Goal: Task Accomplishment & Management: Manage account settings

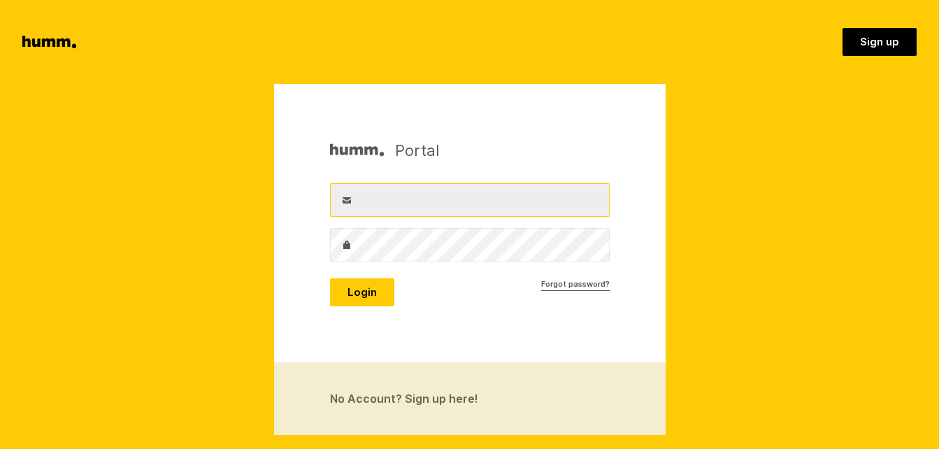
click at [373, 198] on input "Username" at bounding box center [470, 200] width 280 height 34
type input "[EMAIL_ADDRESS][DOMAIN_NAME]"
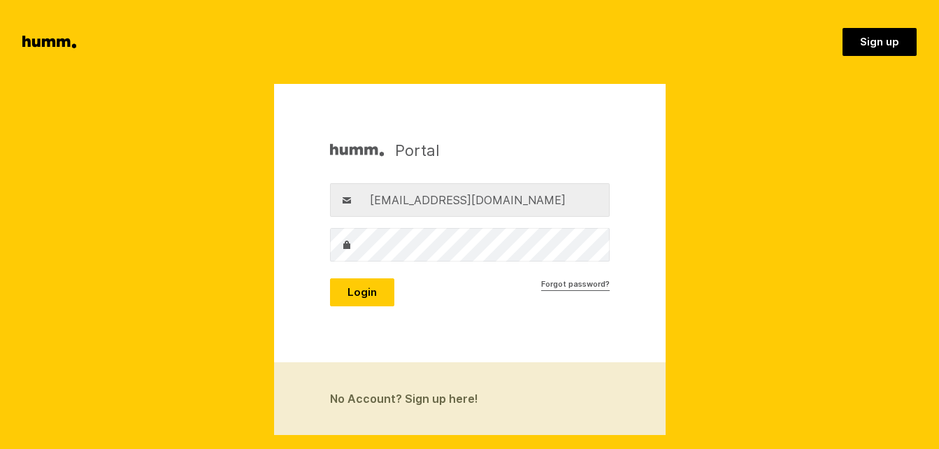
click at [356, 247] on label "Password" at bounding box center [347, 245] width 34 height 34
click at [364, 289] on button "Login" at bounding box center [362, 292] width 64 height 28
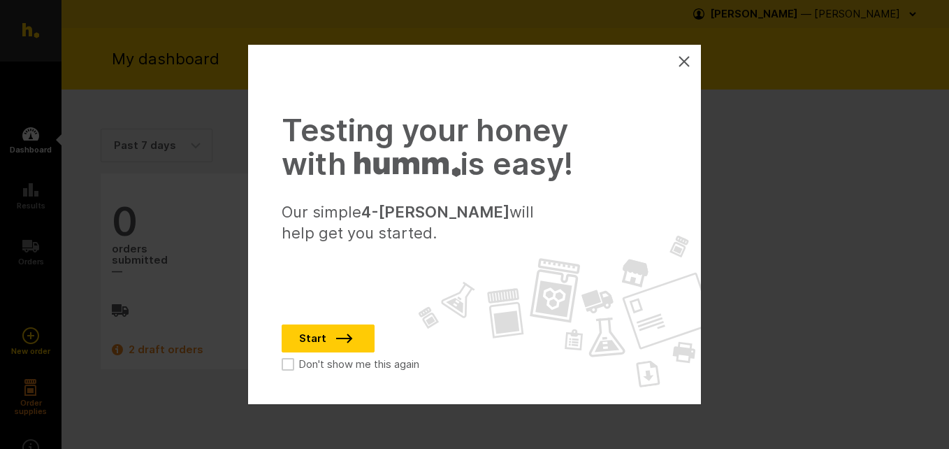
click at [684, 60] on icon at bounding box center [684, 61] width 11 height 11
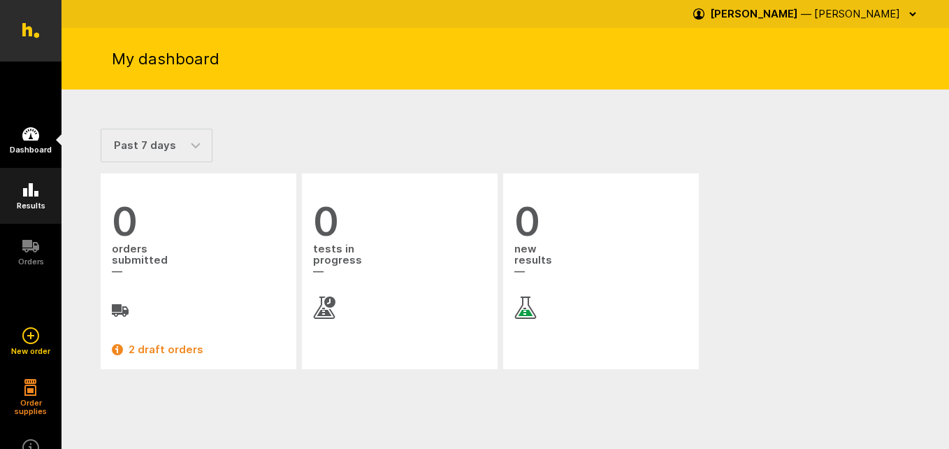
click at [34, 208] on h5 "Results" at bounding box center [31, 205] width 29 height 8
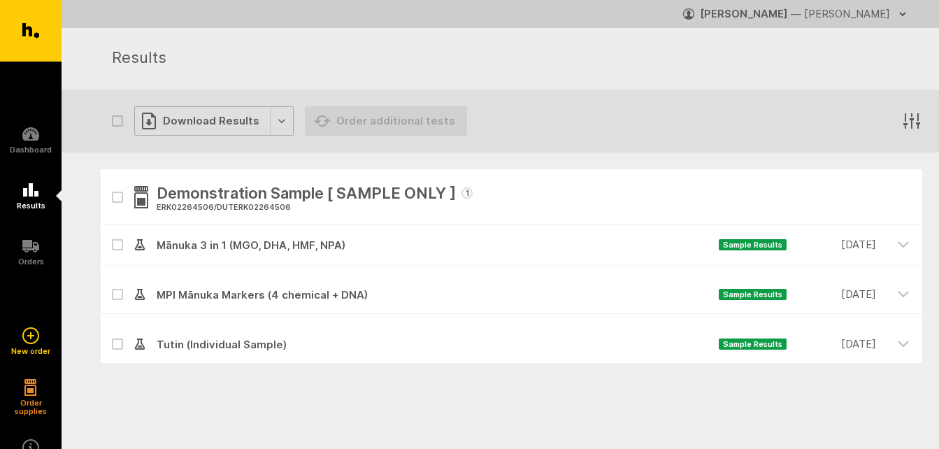
click at [275, 120] on div "Download Results" at bounding box center [213, 120] width 159 height 29
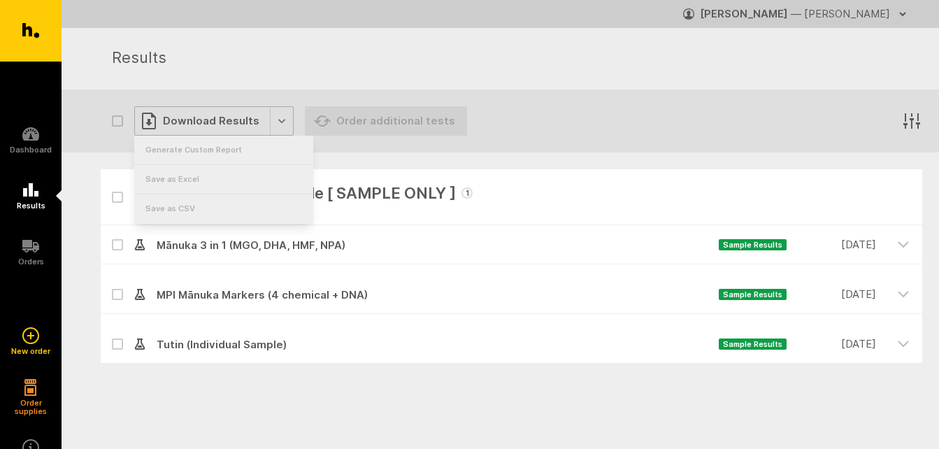
click at [274, 122] on div "Download Results" at bounding box center [213, 120] width 159 height 29
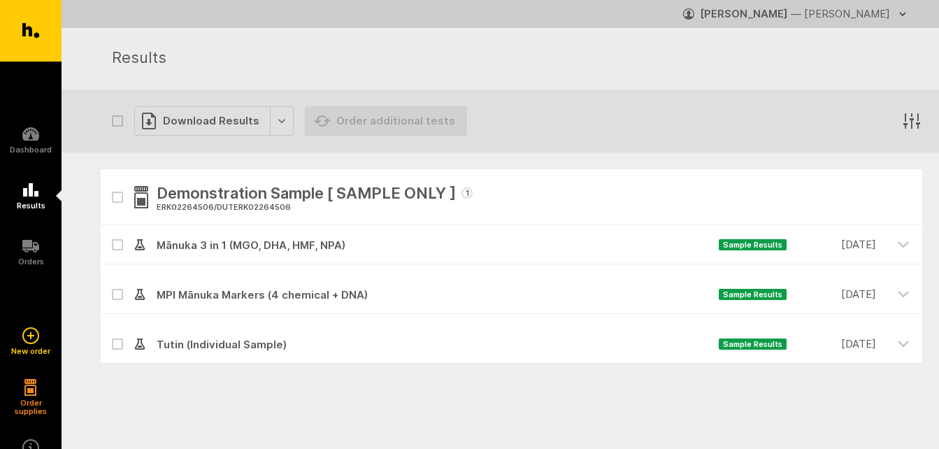
click at [50, 78] on nav "Dashboard Results Orders" at bounding box center [31, 243] width 62 height 363
click at [38, 140] on icon at bounding box center [30, 133] width 17 height 13
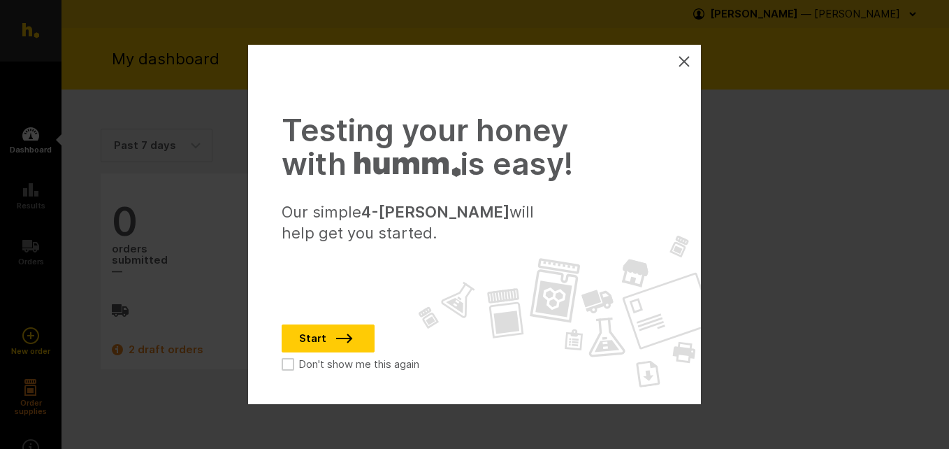
drag, startPoint x: 684, startPoint y: 57, endPoint x: 670, endPoint y: 80, distance: 27.0
click at [685, 57] on icon at bounding box center [684, 61] width 11 height 11
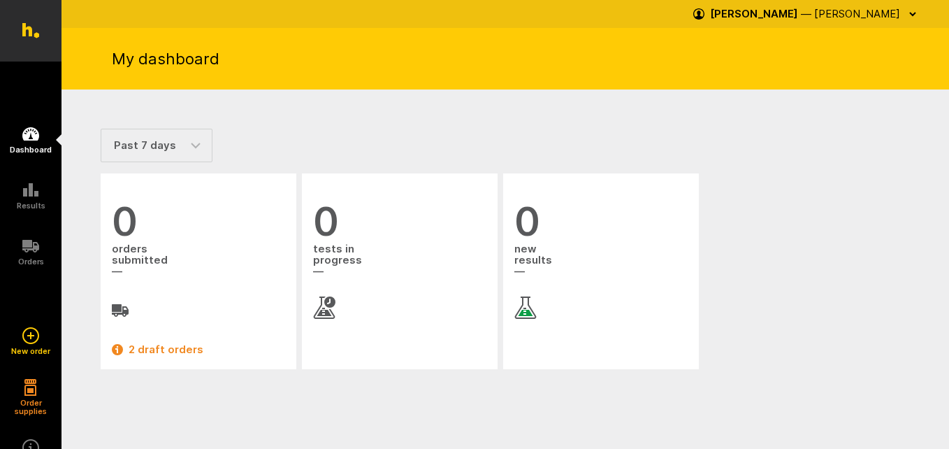
click at [760, 11] on strong "[PERSON_NAME]" at bounding box center [754, 13] width 88 height 13
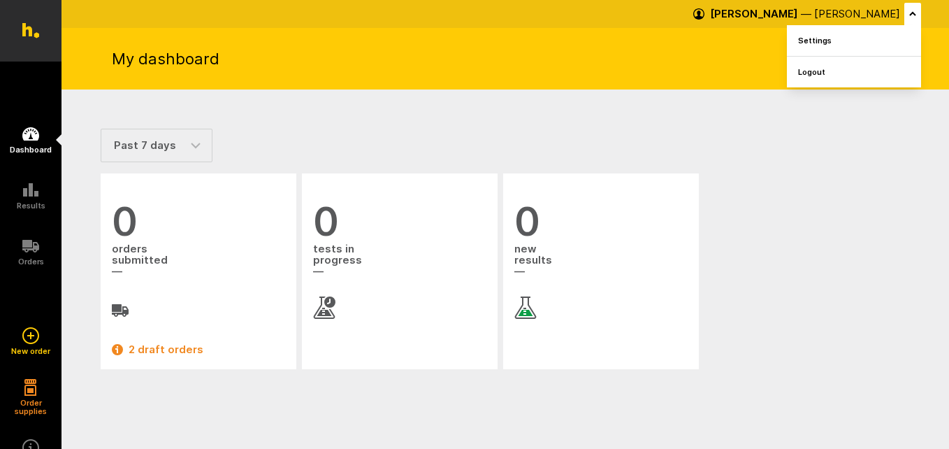
drag, startPoint x: 741, startPoint y: 131, endPoint x: 792, endPoint y: 88, distance: 66.5
click at [741, 127] on section "Past 7 days Past 30 days Past 90 days 0 orders submitted 2 draft orders 0 tests…" at bounding box center [506, 256] width 888 height 335
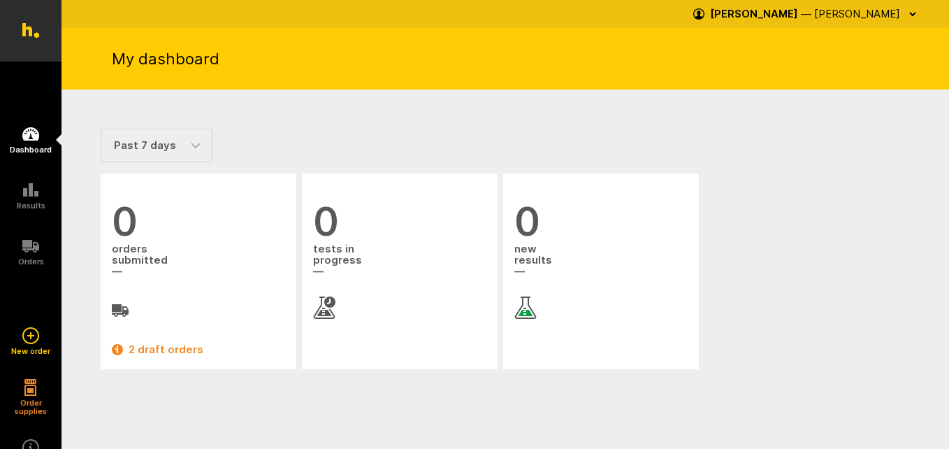
click at [914, 13] on icon "button" at bounding box center [912, 13] width 11 height 11
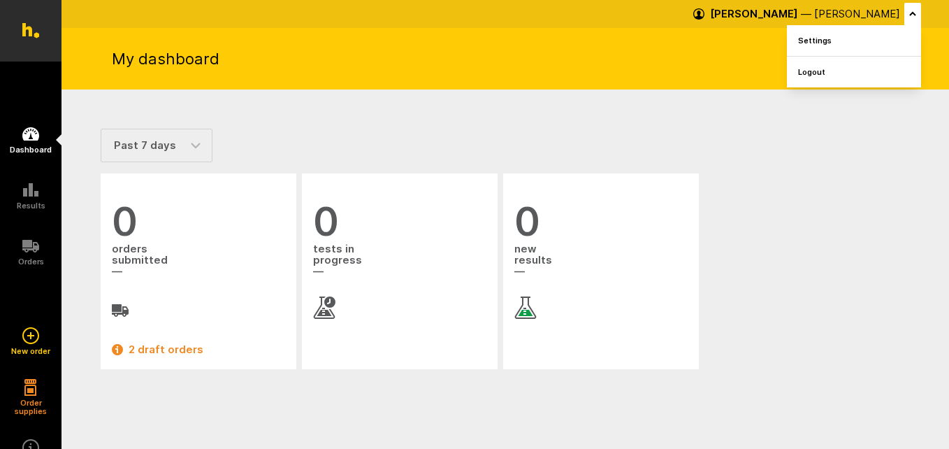
click at [737, 168] on div "Past 7 days Past 30 days Past 90 days 0 orders submitted 2 draft orders 0 tests…" at bounding box center [505, 250] width 809 height 243
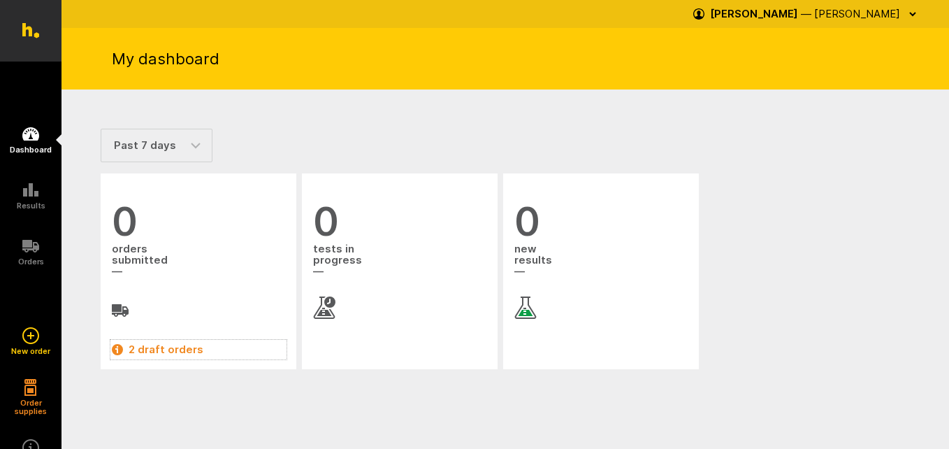
click at [143, 347] on link "2 draft orders" at bounding box center [198, 349] width 173 height 17
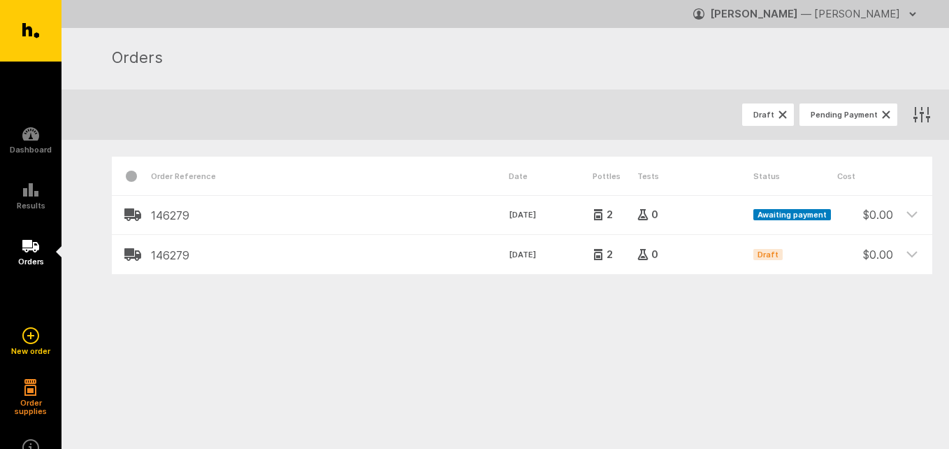
click at [844, 116] on span "Pending Payment" at bounding box center [844, 114] width 67 height 8
click at [42, 89] on nav "Dashboard Results Orders" at bounding box center [31, 243] width 62 height 363
click at [27, 192] on icon at bounding box center [30, 189] width 15 height 13
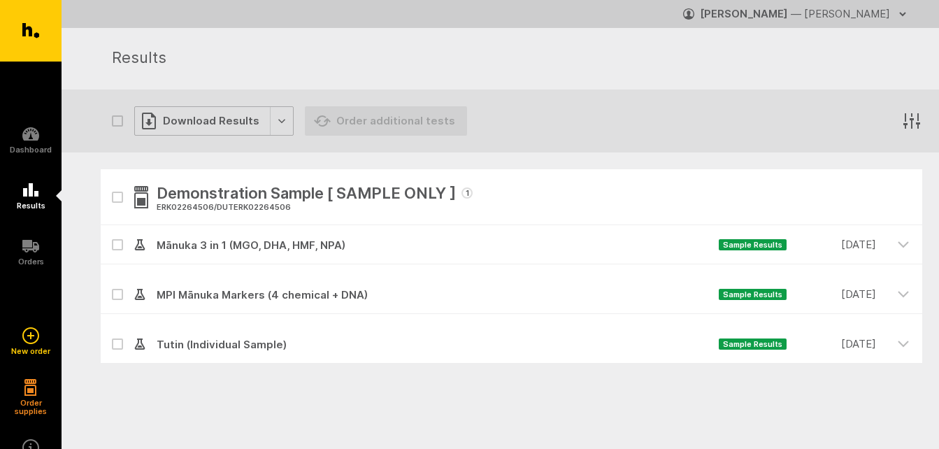
click at [277, 120] on div "Download Results" at bounding box center [213, 120] width 159 height 29
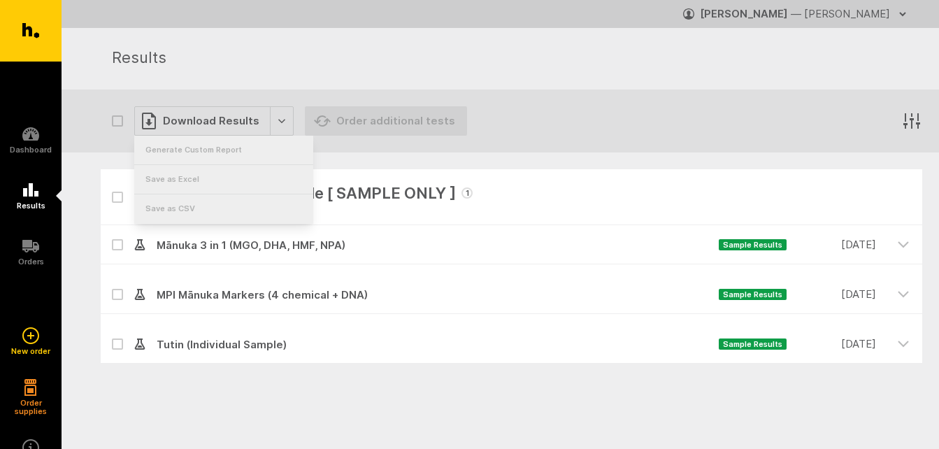
click at [521, 196] on div "Demonstration Sample [ SAMPLE ONLY ] 1 ERK02264506 / DUTERK02264506" at bounding box center [511, 197] width 821 height 56
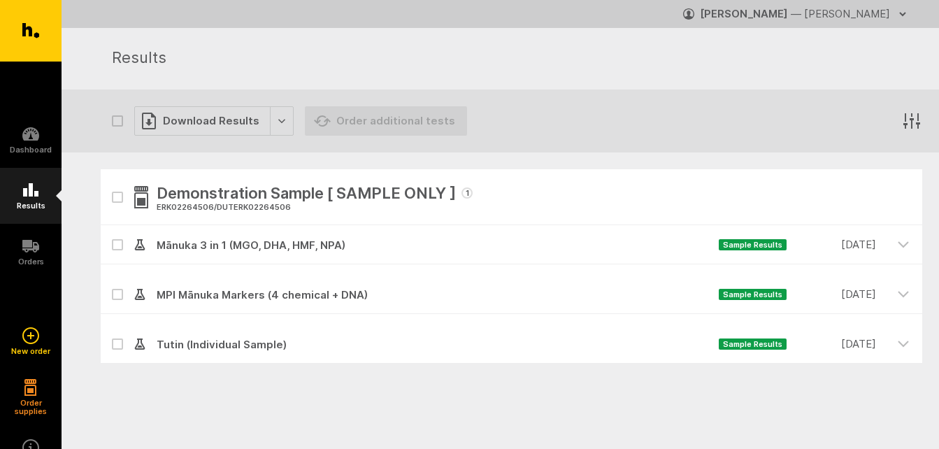
click at [32, 192] on icon at bounding box center [30, 189] width 15 height 13
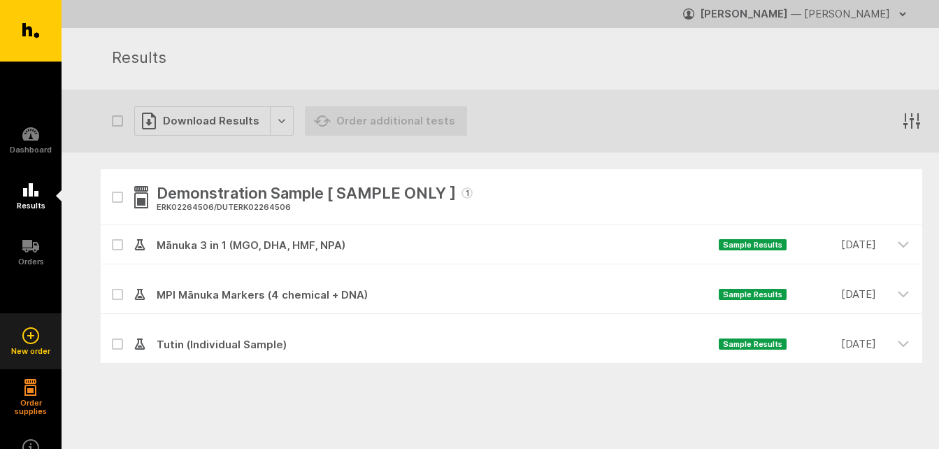
click at [29, 335] on icon at bounding box center [30, 335] width 17 height 17
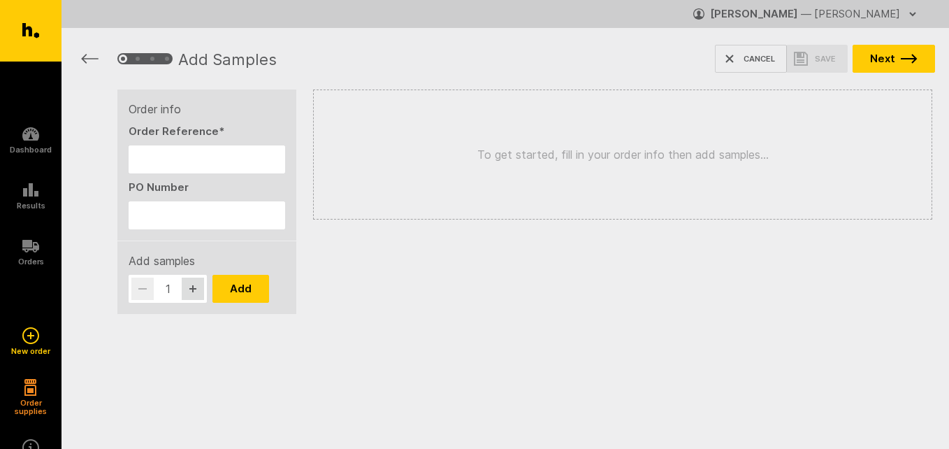
click at [91, 58] on icon "button" at bounding box center [89, 59] width 17 height 10
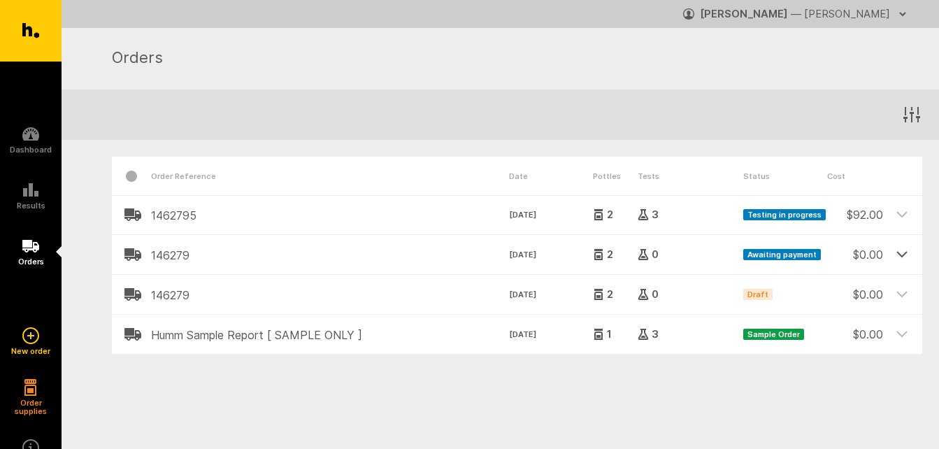
click at [901, 254] on icon at bounding box center [901, 253] width 13 height 13
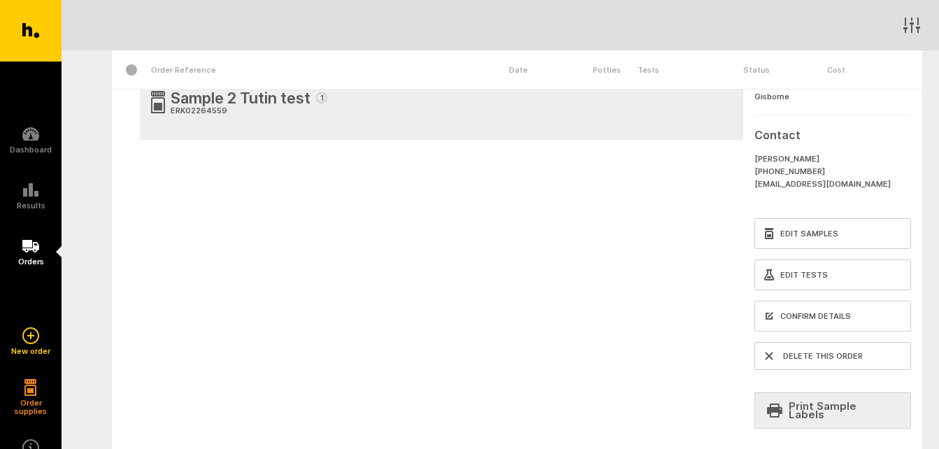
scroll to position [280, 0]
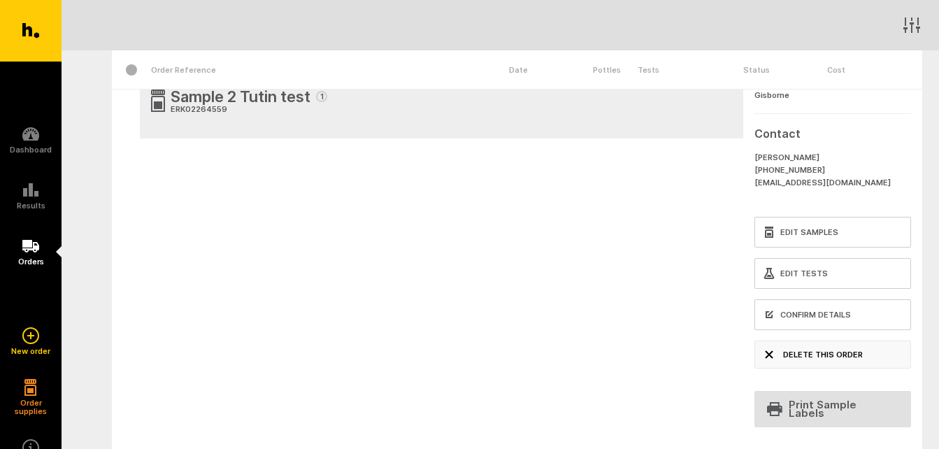
click at [816, 354] on button "Delete this order" at bounding box center [832, 354] width 157 height 28
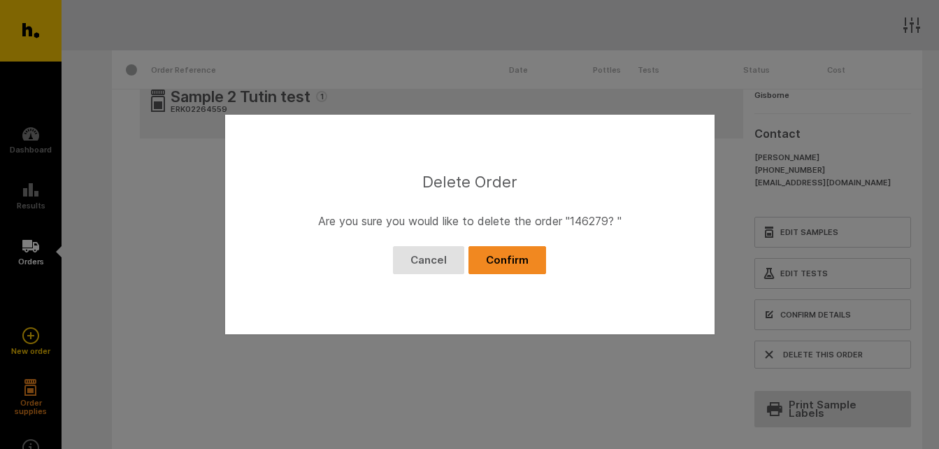
click at [531, 265] on button "Confirm" at bounding box center [507, 260] width 78 height 28
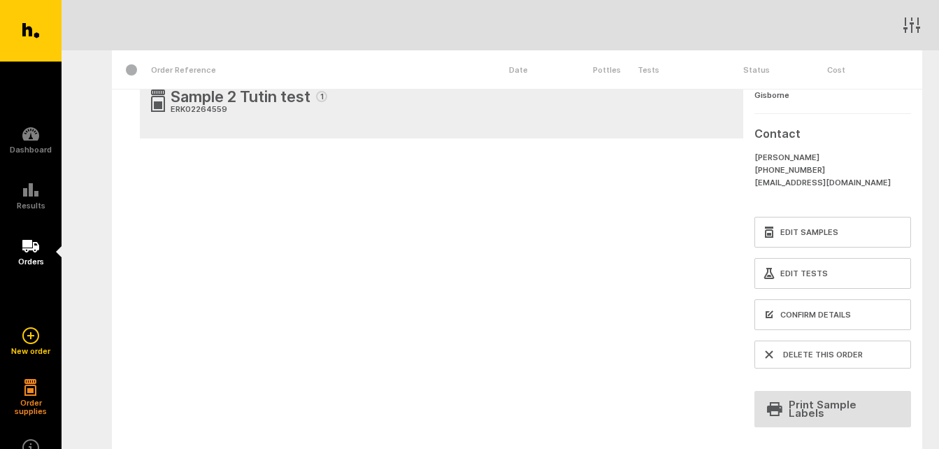
scroll to position [0, 0]
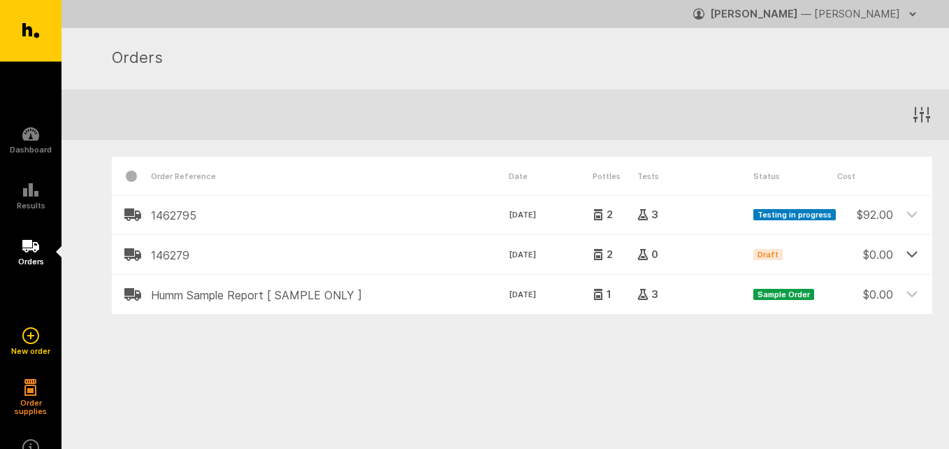
click at [910, 253] on icon at bounding box center [912, 253] width 13 height 13
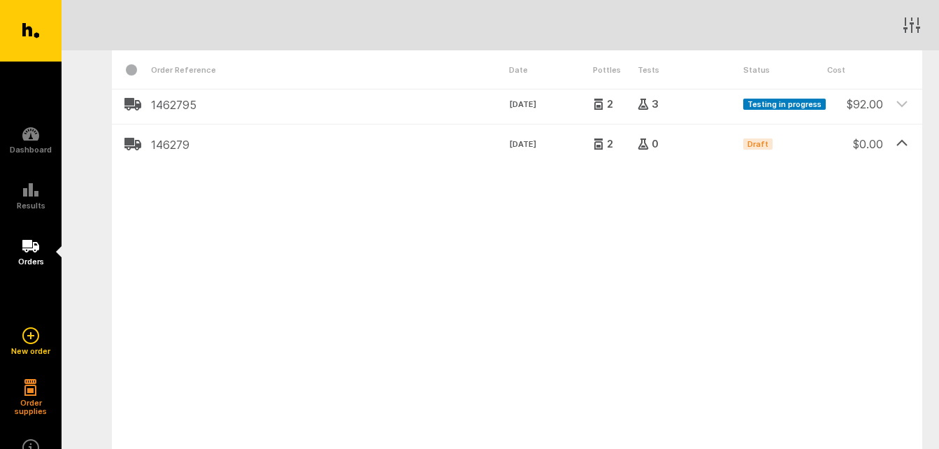
scroll to position [85, 0]
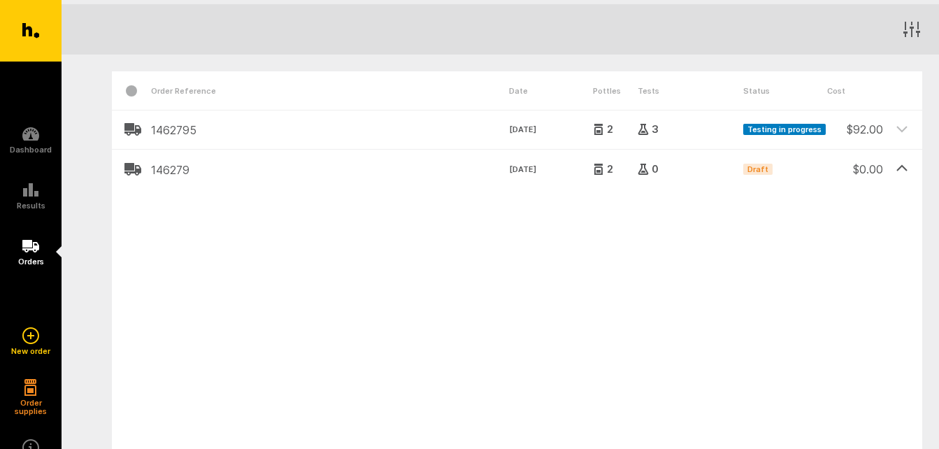
click at [72, 236] on div "Order Reference Date Pottles Tests Status Cost 1462795 5 Aug. 2025 2 3 Testing …" at bounding box center [500, 431] width 877 height 752
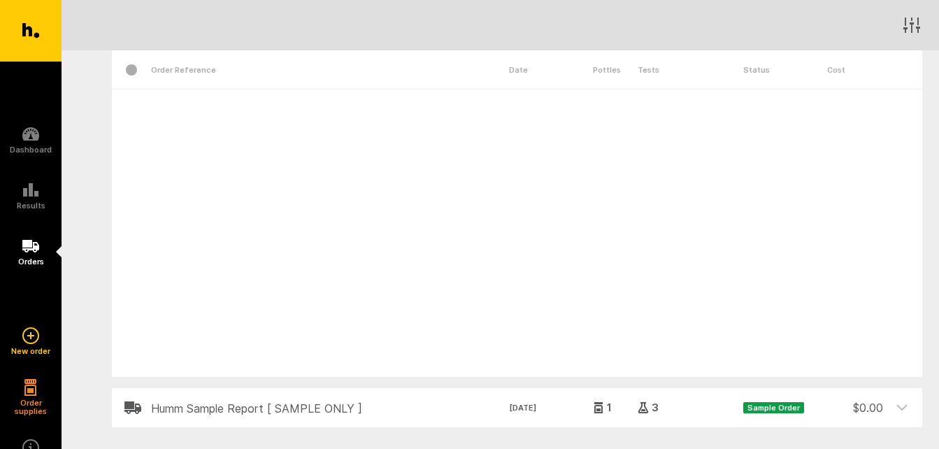
scroll to position [365, 0]
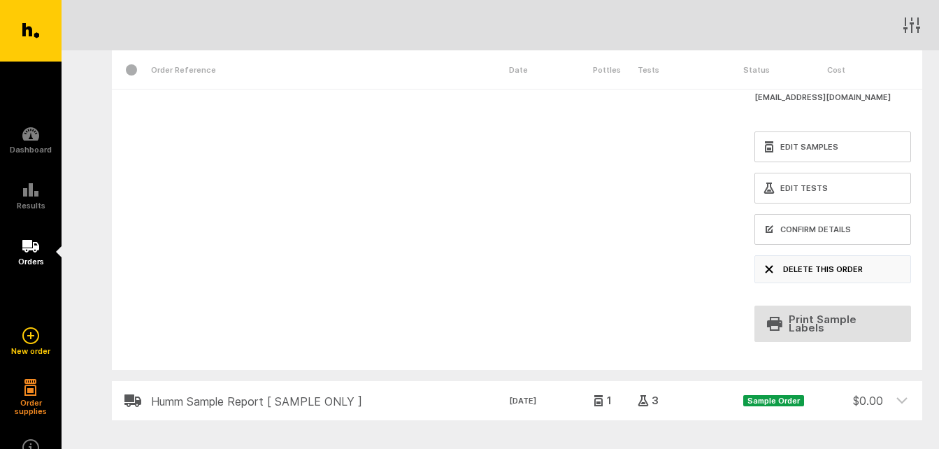
click at [827, 273] on button "Delete this order" at bounding box center [832, 269] width 157 height 28
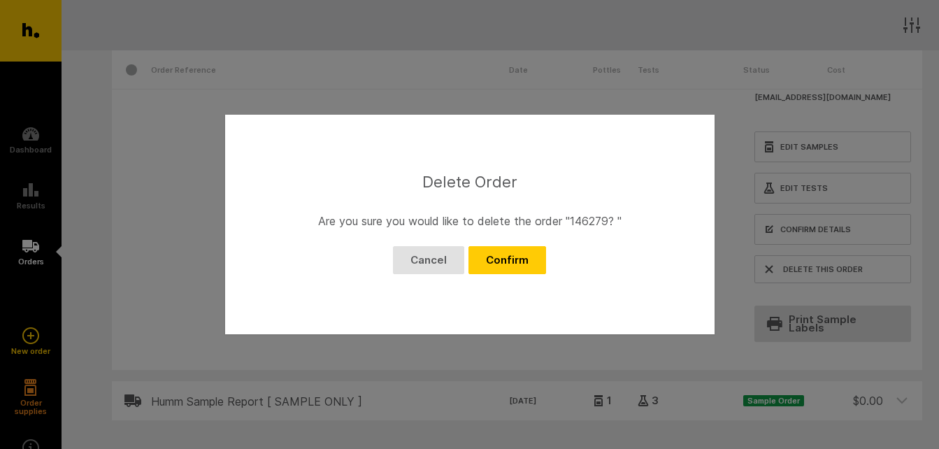
drag, startPoint x: 518, startPoint y: 261, endPoint x: 548, endPoint y: 280, distance: 35.9
click at [523, 262] on button "Confirm" at bounding box center [507, 260] width 78 height 28
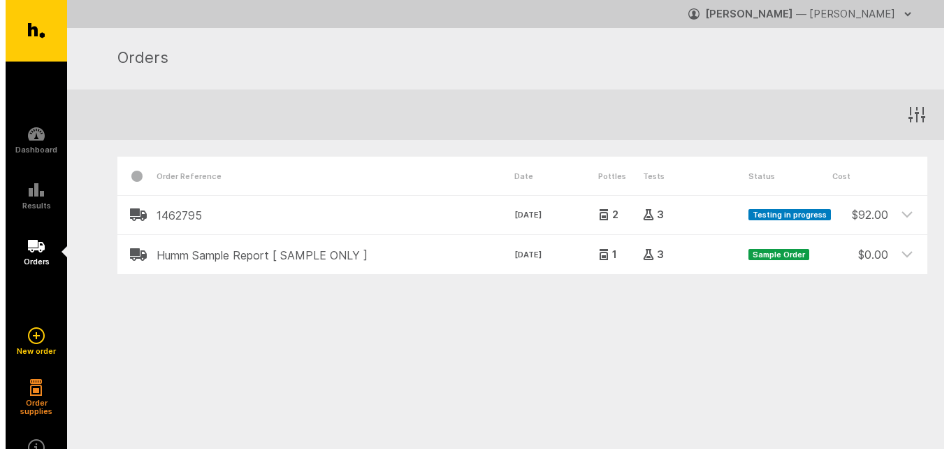
scroll to position [0, 0]
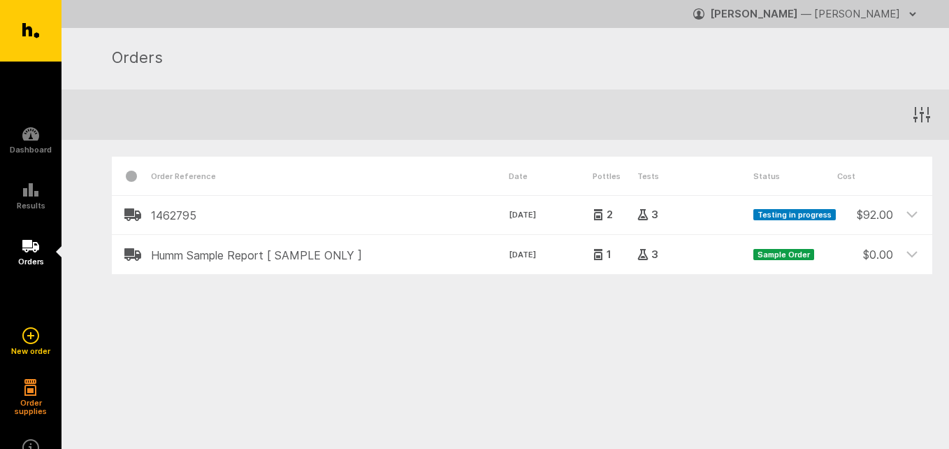
click at [914, 12] on icon "button" at bounding box center [912, 13] width 11 height 11
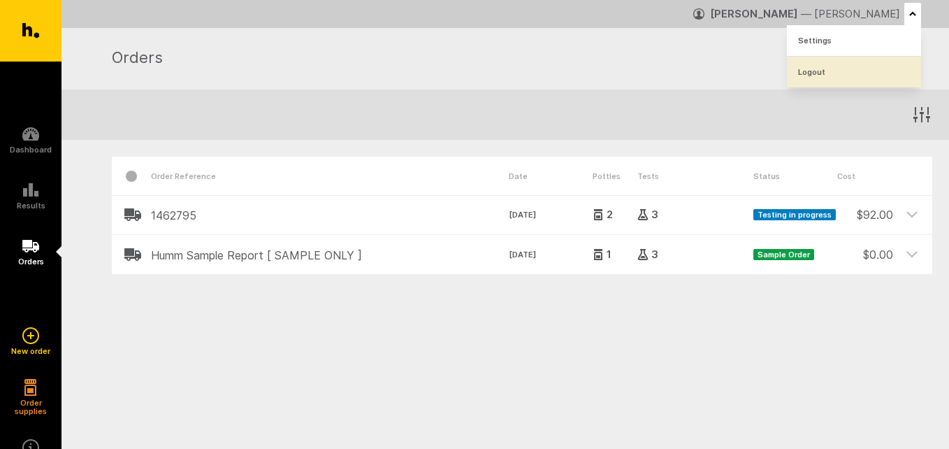
click at [814, 73] on link "Logout" at bounding box center [854, 72] width 134 height 31
